Goal: Transaction & Acquisition: Purchase product/service

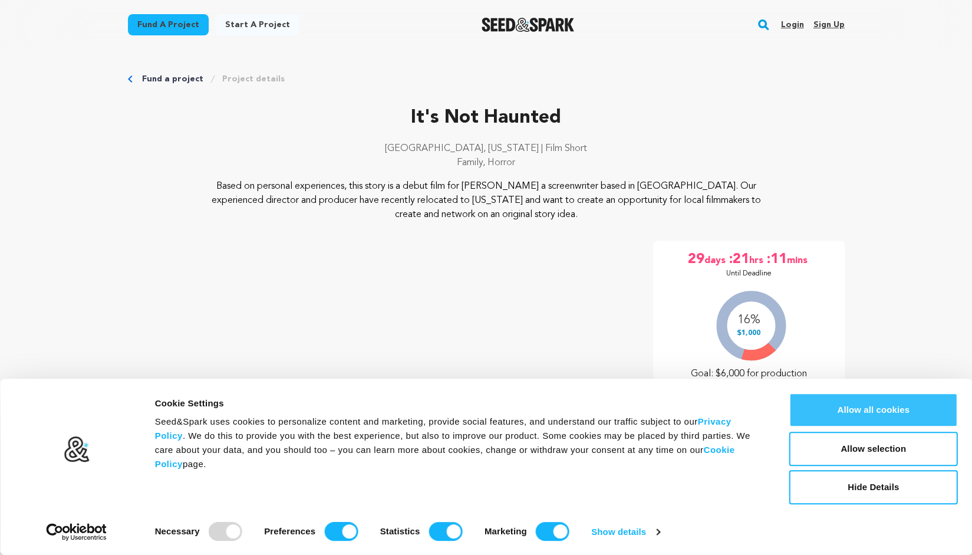
click at [873, 413] on button "Allow all cookies" at bounding box center [873, 410] width 169 height 34
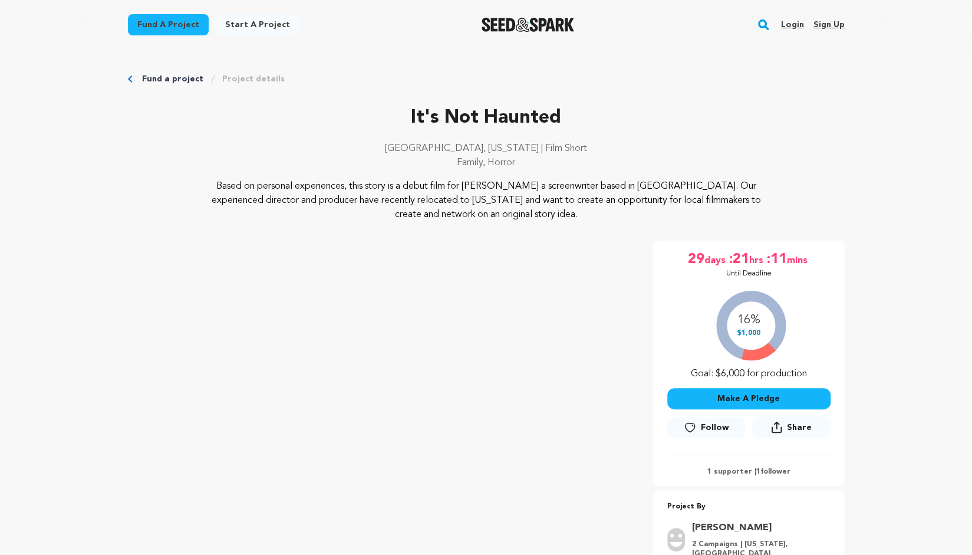
click at [741, 400] on button "Make A Pledge" at bounding box center [748, 398] width 163 height 21
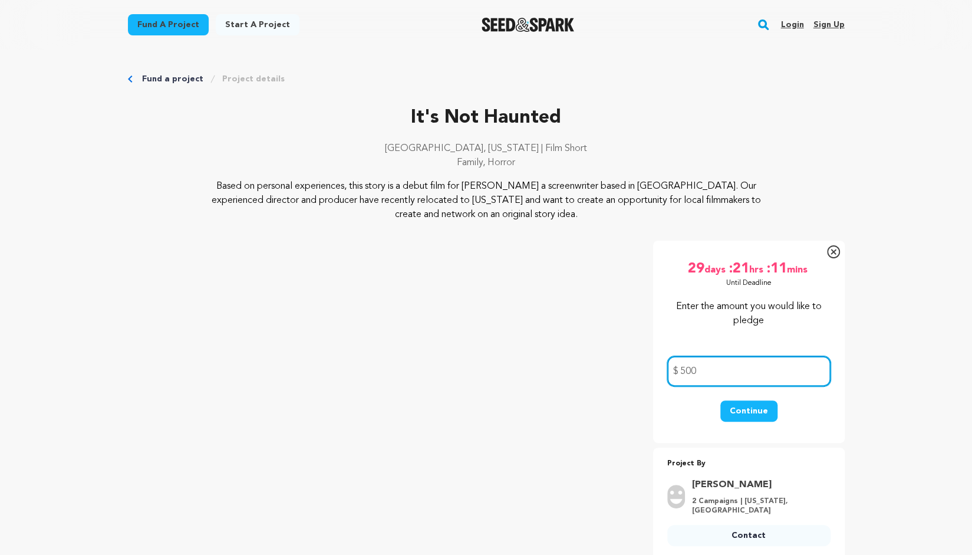
type input "500"
click at [747, 414] on button "Continue" at bounding box center [748, 410] width 57 height 21
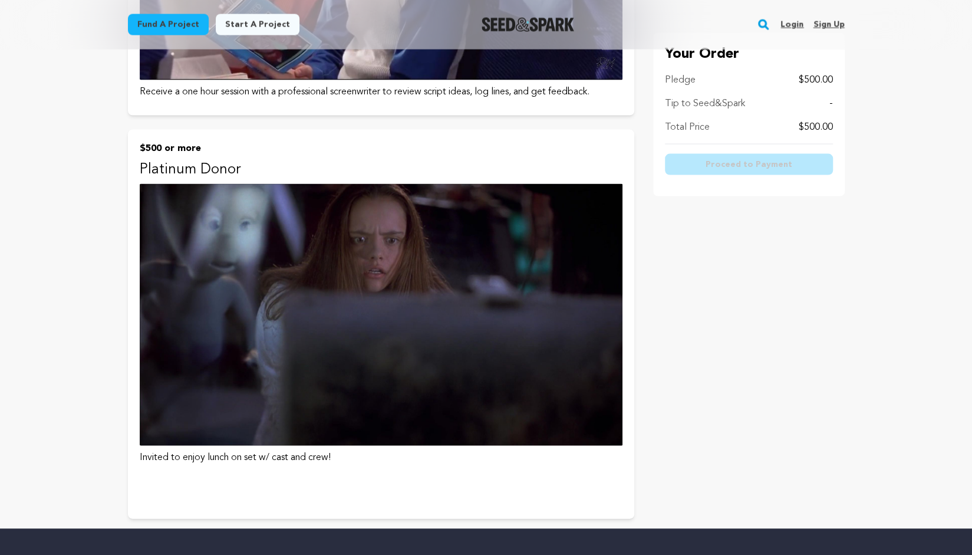
scroll to position [1516, 0]
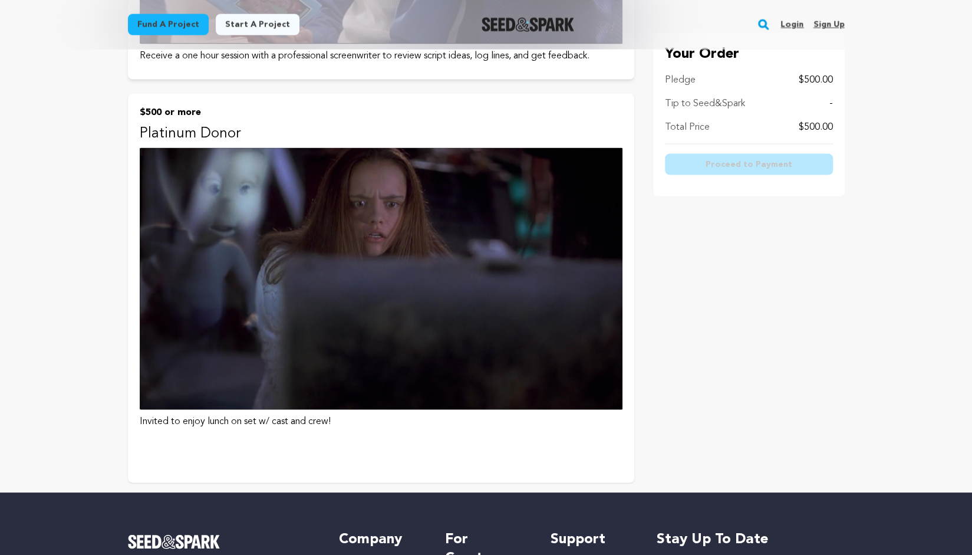
click at [436, 318] on img at bounding box center [381, 279] width 483 height 262
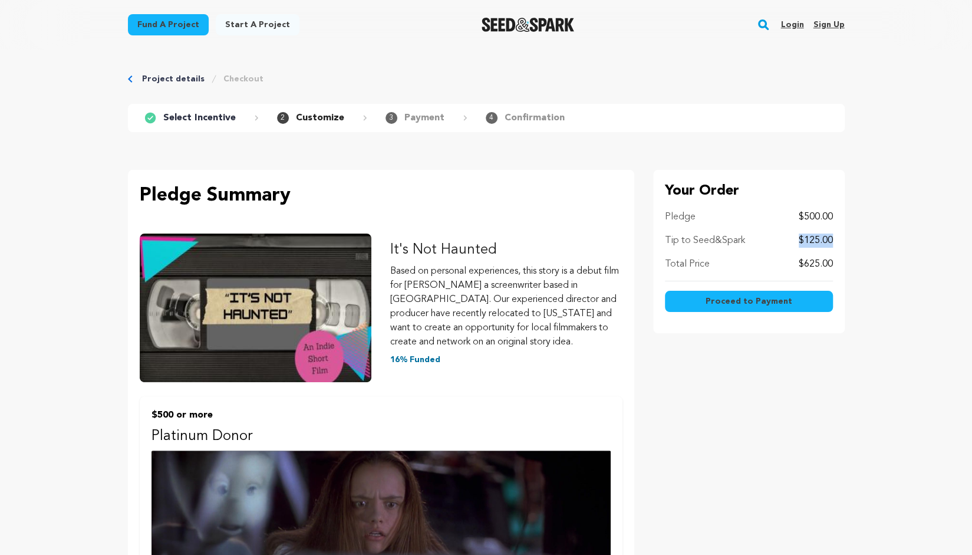
drag, startPoint x: 832, startPoint y: 240, endPoint x: 794, endPoint y: 245, distance: 37.4
click at [794, 245] on div "Tip to Seed&Spark $125.00" at bounding box center [749, 240] width 168 height 14
